Goal: Use online tool/utility

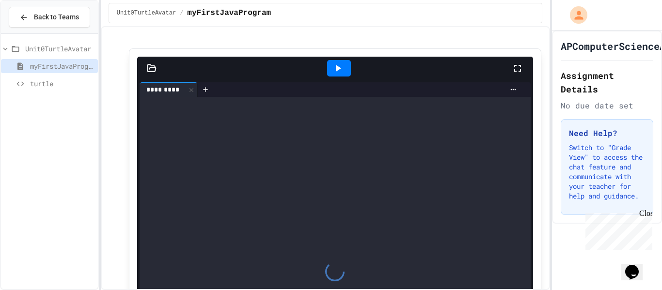
click at [52, 84] on span "turtle" at bounding box center [62, 83] width 64 height 10
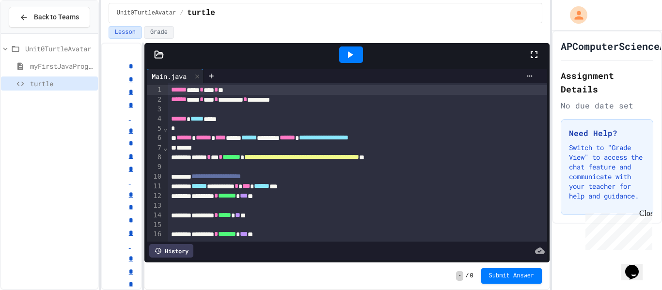
click at [358, 57] on div at bounding box center [351, 54] width 24 height 16
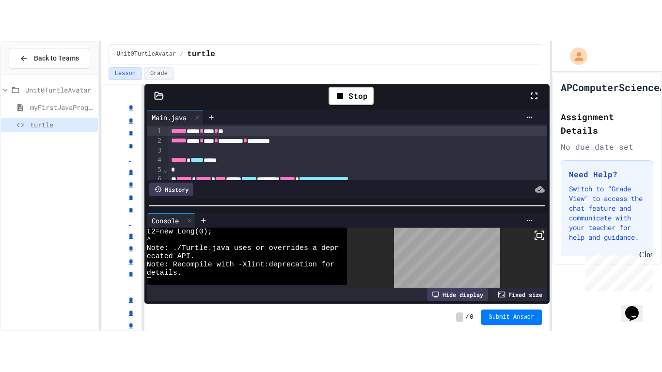
scroll to position [140, 0]
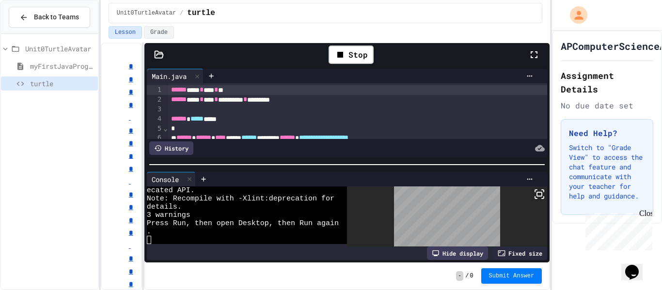
click at [533, 54] on icon at bounding box center [534, 55] width 12 height 12
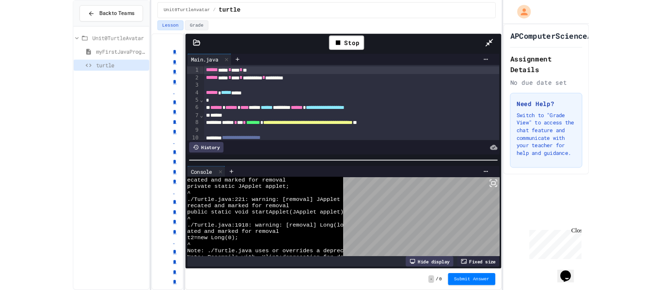
scroll to position [8, 0]
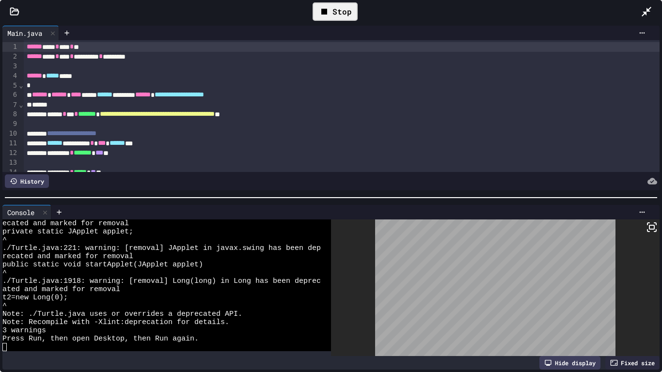
click at [338, 11] on div "Stop" at bounding box center [334, 11] width 45 height 18
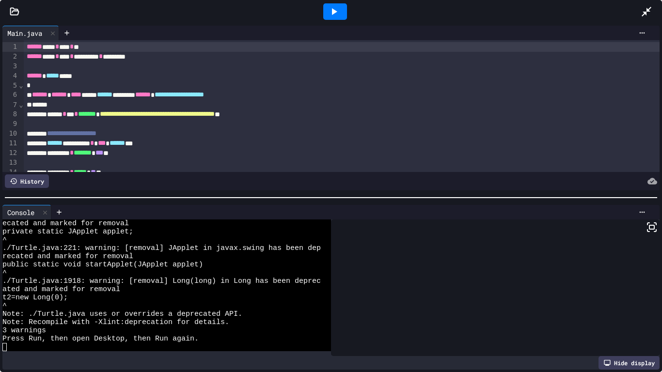
click at [640, 13] on icon at bounding box center [646, 12] width 12 height 12
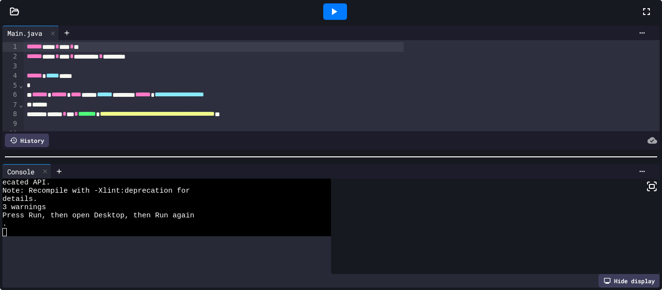
scroll to position [140, 0]
